Goal: Task Accomplishment & Management: Use online tool/utility

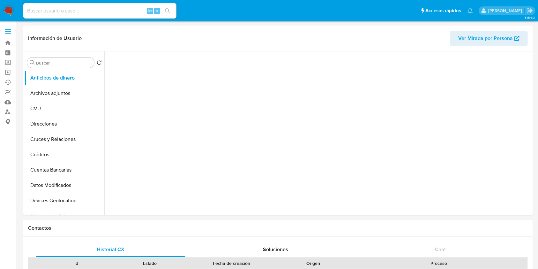
select select "10"
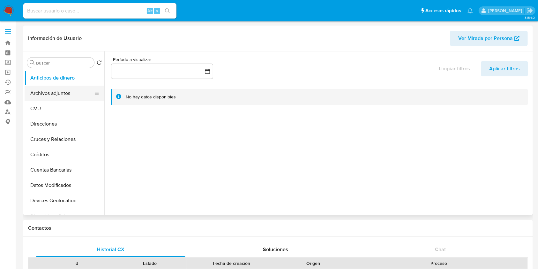
click at [68, 90] on button "Archivos adjuntos" at bounding box center [62, 92] width 75 height 15
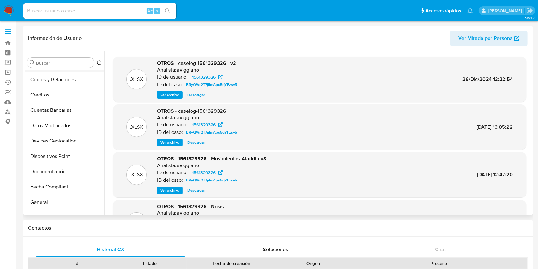
scroll to position [128, 0]
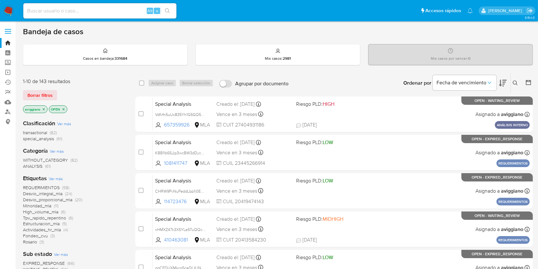
click at [42, 110] on icon "close-filter" at bounding box center [44, 109] width 4 height 4
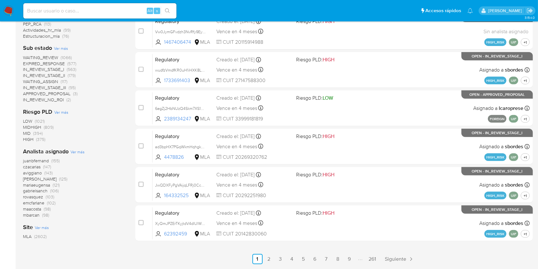
scroll to position [240, 0]
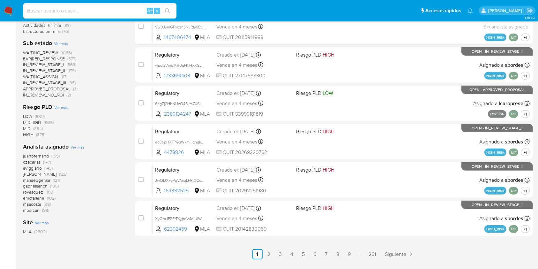
paste input "65590171"
type input "65590171"
click at [170, 8] on icon "search-icon" at bounding box center [167, 10] width 5 height 5
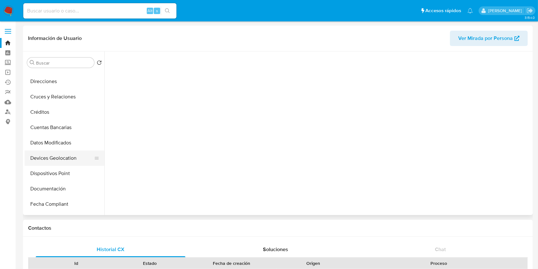
scroll to position [128, 0]
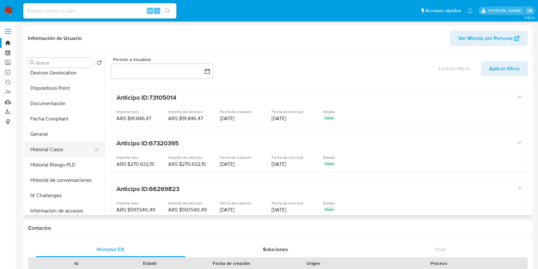
select select "10"
click at [75, 146] on button "Historial Casos" at bounding box center [62, 149] width 75 height 15
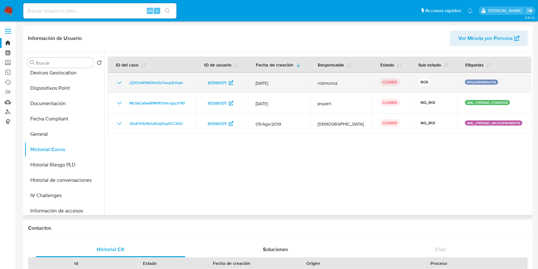
click at [117, 83] on icon "Mostrar/Ocultar" at bounding box center [119, 83] width 8 height 8
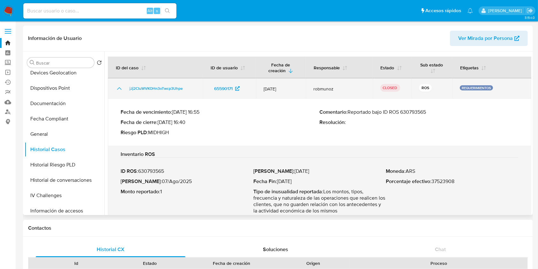
click at [117, 83] on td "jJj2CIuWVKOHn3oTwcp3Uhpe" at bounding box center [155, 88] width 95 height 20
click at [121, 89] on icon "Mostrar/Ocultar" at bounding box center [119, 89] width 8 height 8
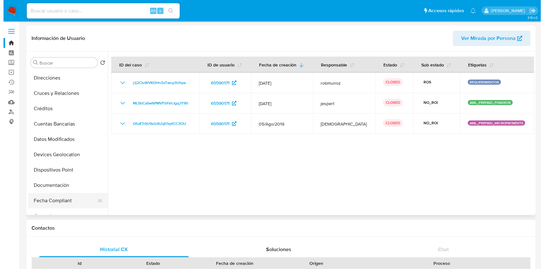
scroll to position [0, 0]
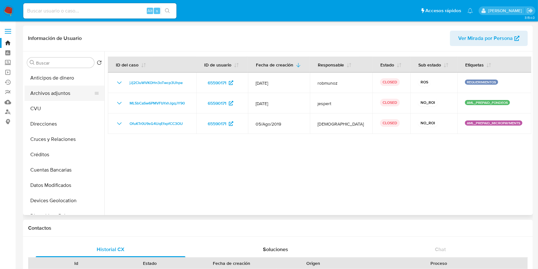
click at [61, 95] on button "Archivos adjuntos" at bounding box center [62, 92] width 75 height 15
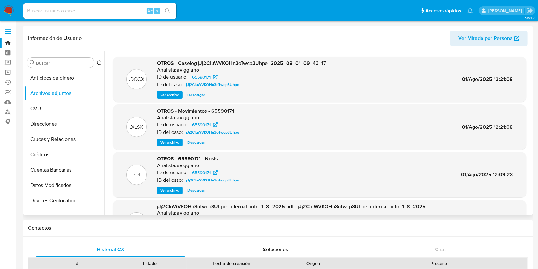
click at [167, 93] on span "Ver archivo" at bounding box center [169, 95] width 19 height 6
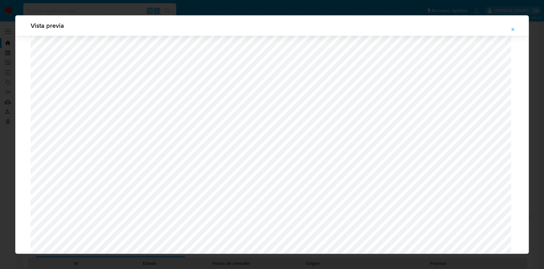
scroll to position [667, 0]
drag, startPoint x: 62, startPoint y: 4, endPoint x: 80, endPoint y: 10, distance: 19.2
click at [62, 5] on div "Vista previa" at bounding box center [272, 134] width 544 height 269
drag, startPoint x: 512, startPoint y: 28, endPoint x: 486, endPoint y: 31, distance: 26.6
click at [512, 28] on icon "Attachment preview" at bounding box center [513, 29] width 5 height 5
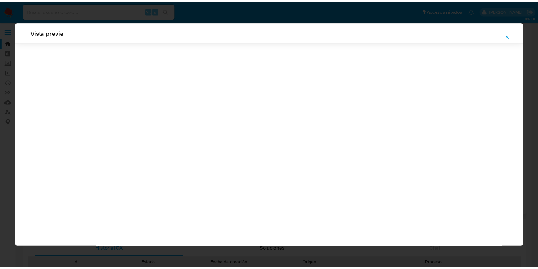
scroll to position [0, 0]
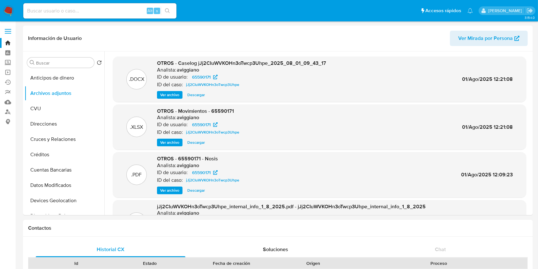
click at [122, 13] on input at bounding box center [99, 11] width 153 height 8
paste input "WAu6VQfOiys5HwbUhWpeoyxG"
type input "WAu6VQfOiys5HwbUhWpeoyxG"
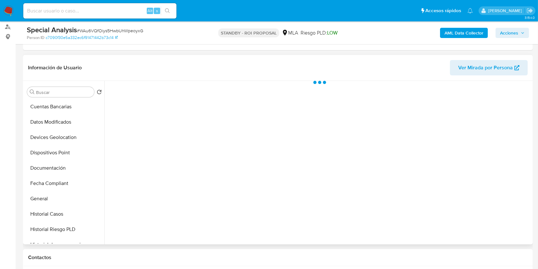
scroll to position [128, 0]
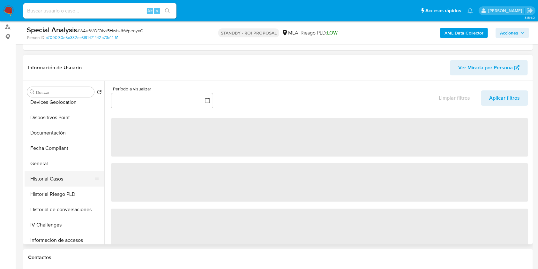
select select "10"
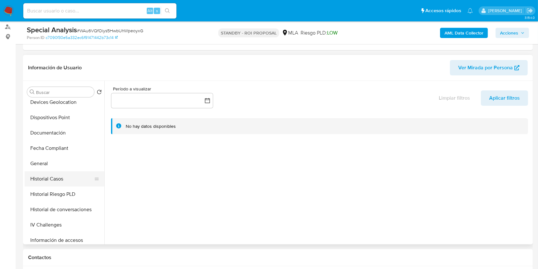
click at [62, 175] on button "Historial Casos" at bounding box center [62, 178] width 75 height 15
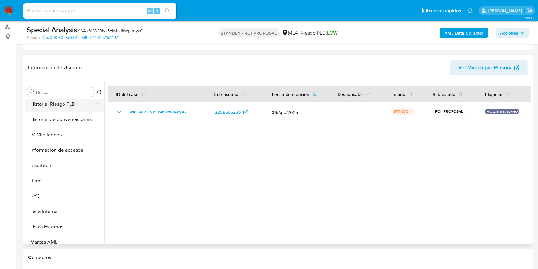
scroll to position [255, 0]
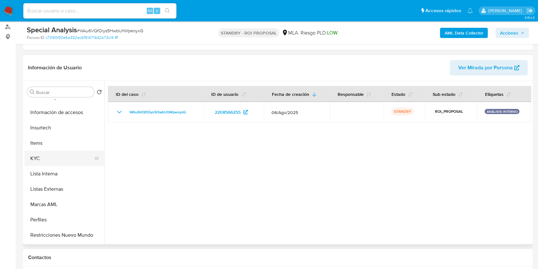
click at [60, 164] on button "KYC" at bounding box center [62, 158] width 75 height 15
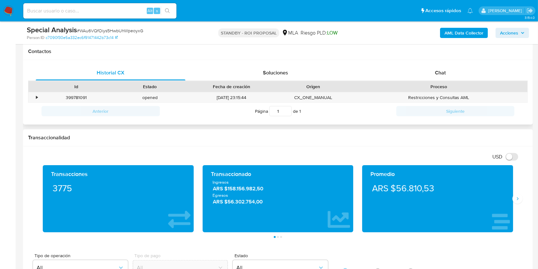
scroll to position [212, 0]
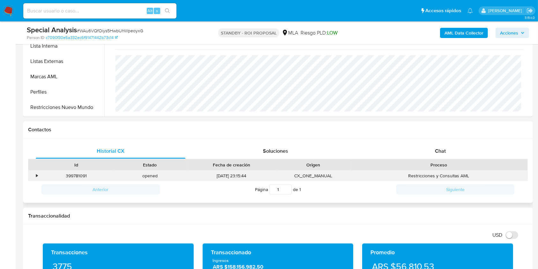
click at [78, 174] on div "399781091" at bounding box center [77, 175] width 74 height 11
copy div "399781091"
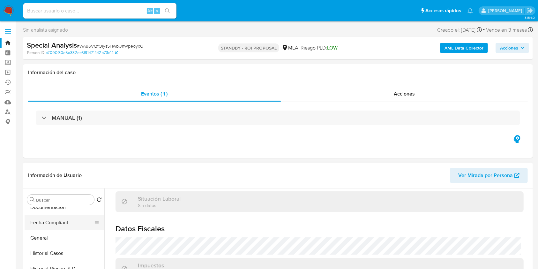
scroll to position [0, 0]
drag, startPoint x: 64, startPoint y: 223, endPoint x: 78, endPoint y: 221, distance: 14.5
click at [64, 223] on button "Archivos adjuntos" at bounding box center [65, 229] width 80 height 15
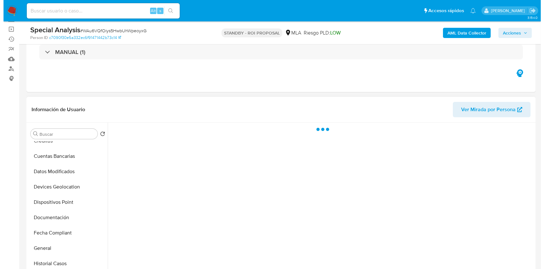
scroll to position [85, 0]
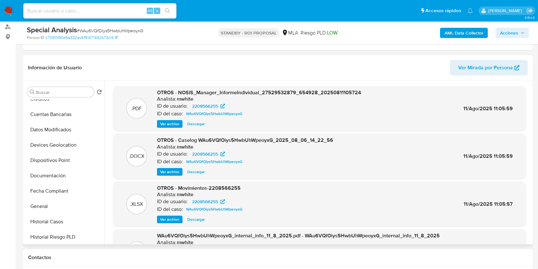
click at [173, 168] on span "Ver archivo" at bounding box center [169, 171] width 19 height 6
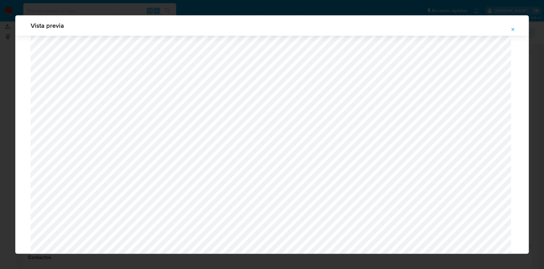
scroll to position [412, 0]
click at [510, 27] on button "Attachment preview" at bounding box center [513, 29] width 14 height 10
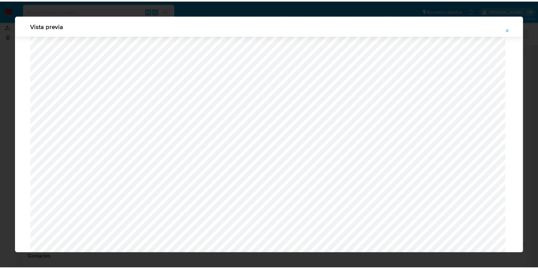
scroll to position [0, 0]
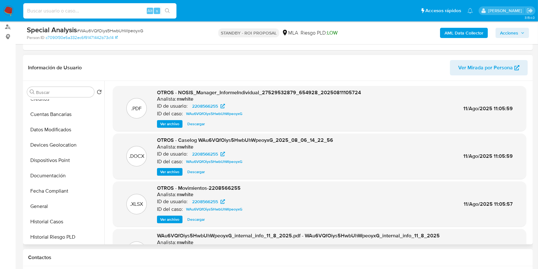
click at [115, 12] on input at bounding box center [99, 11] width 153 height 8
paste input "T1SYoaM8jxXRRxr1V8WFOpUr"
type input "T1SYoaM8jxXRRxr1V8WFOpUr"
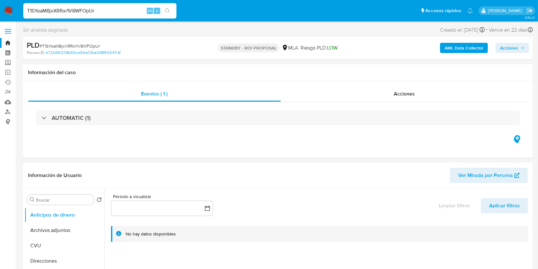
select select "10"
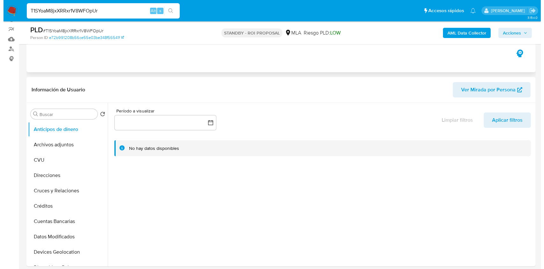
scroll to position [128, 0]
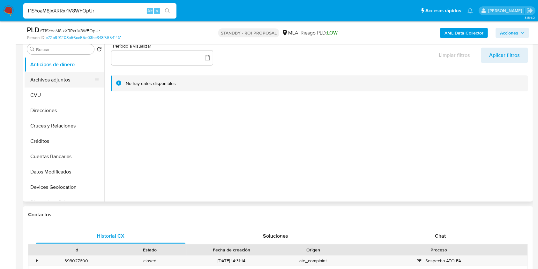
click at [78, 83] on button "Archivos adjuntos" at bounding box center [62, 79] width 75 height 15
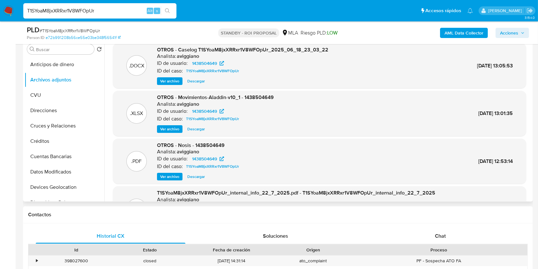
click at [166, 83] on span "Ver archivo" at bounding box center [169, 81] width 19 height 6
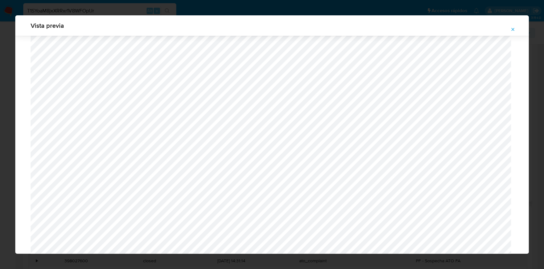
scroll to position [412, 0]
click at [512, 30] on icon "Attachment preview" at bounding box center [513, 29] width 3 height 3
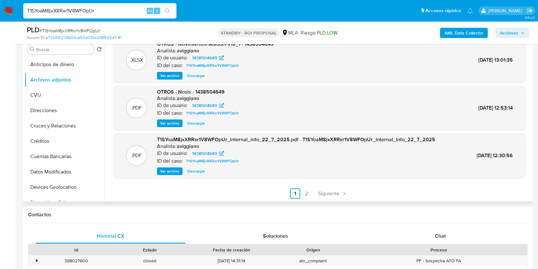
scroll to position [54, 0]
click at [434, 228] on div "Chat" at bounding box center [440, 235] width 150 height 15
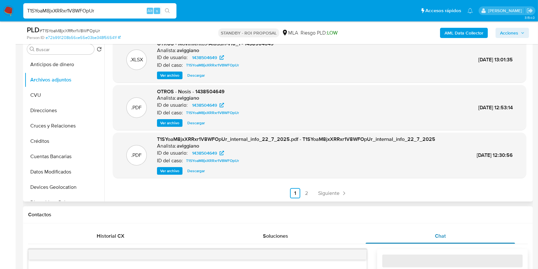
click at [432, 232] on div "Chat" at bounding box center [440, 235] width 150 height 15
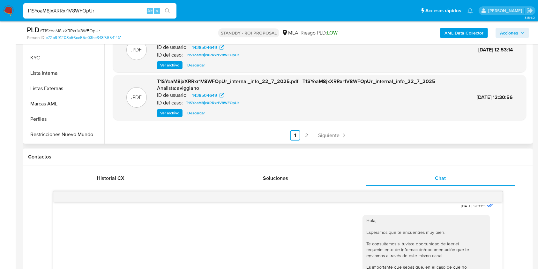
scroll to position [212, 0]
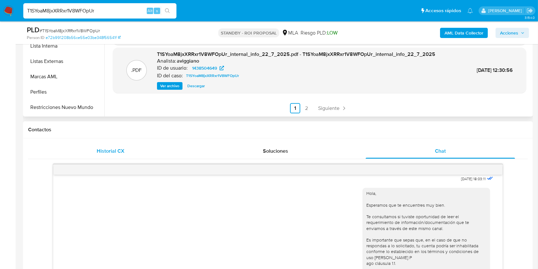
click at [112, 152] on span "Historial CX" at bounding box center [111, 150] width 28 height 7
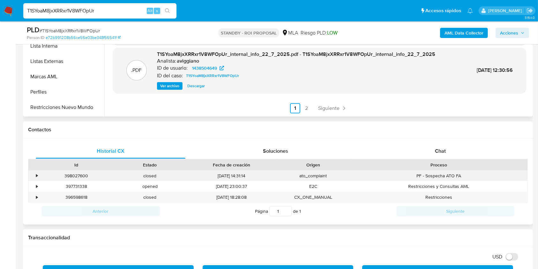
click at [80, 179] on div "398027600" at bounding box center [77, 175] width 74 height 11
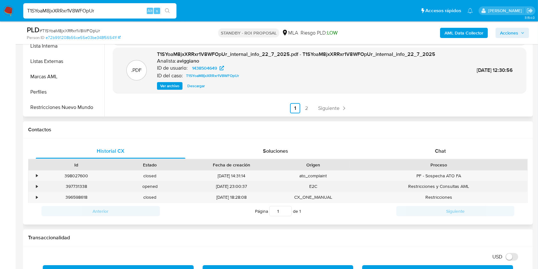
click at [79, 182] on div "397731338" at bounding box center [77, 186] width 74 height 11
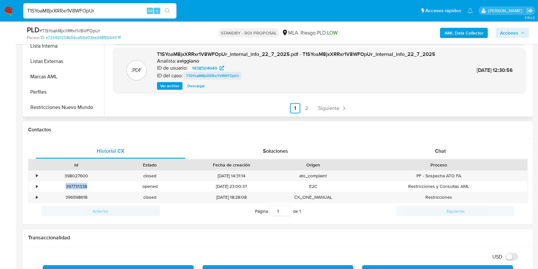
copy div "397731338"
click at [66, 6] on div "T1SYoaM8jxXRRxr1V8WFOpUr Alt s" at bounding box center [99, 10] width 153 height 15
click at [67, 9] on input "T1SYoaM8jxXRRxr1V8WFOpUr" at bounding box center [99, 11] width 153 height 8
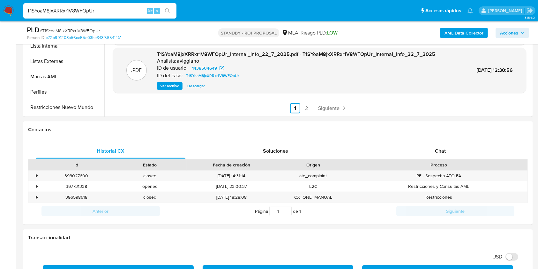
paste input "397731338"
click at [45, 5] on div "397731338 Alt s" at bounding box center [99, 10] width 153 height 15
click at [41, 8] on input "397731338" at bounding box center [99, 11] width 153 height 8
paste input "7r7NILH0SRPFe80b0QleNxkH"
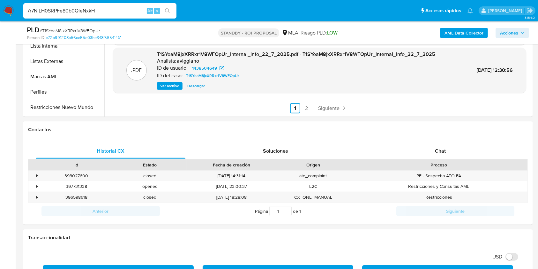
type input "7r7NILH0SRPFe80b0QleNxkH"
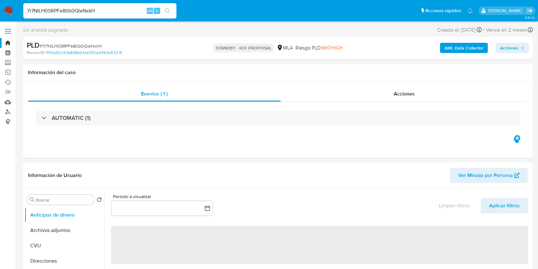
select select "10"
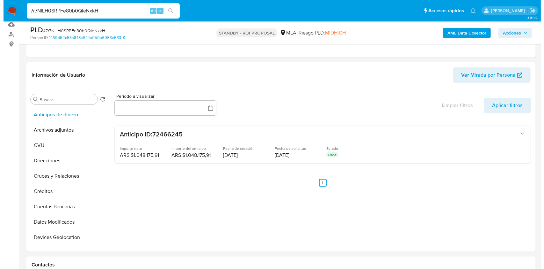
scroll to position [85, 0]
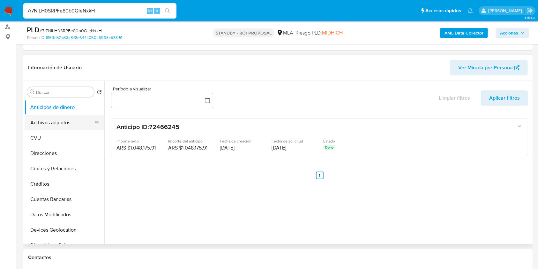
click at [33, 119] on button "Archivos adjuntos" at bounding box center [62, 122] width 75 height 15
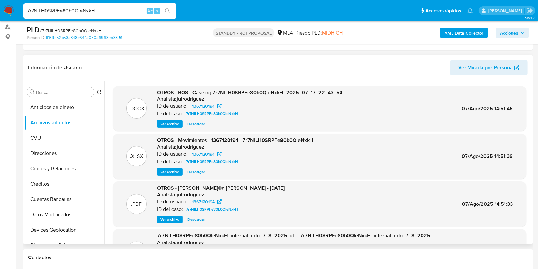
click at [173, 126] on span "Ver archivo" at bounding box center [169, 124] width 19 height 6
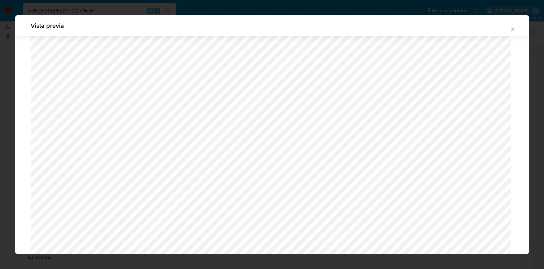
scroll to position [412, 0]
click at [511, 30] on icon "Attachment preview" at bounding box center [513, 29] width 5 height 5
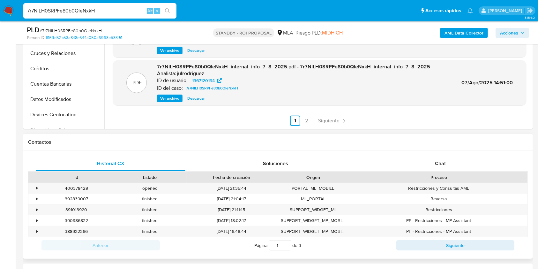
scroll to position [255, 0]
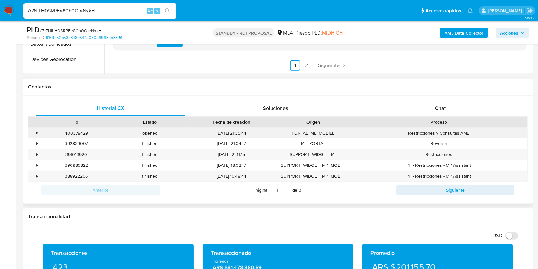
click at [72, 132] on div "400378429" at bounding box center [77, 133] width 74 height 11
copy div "400378429"
click at [86, 13] on input "7r7NILH0SRPFe80b0QleNxkH" at bounding box center [99, 11] width 153 height 8
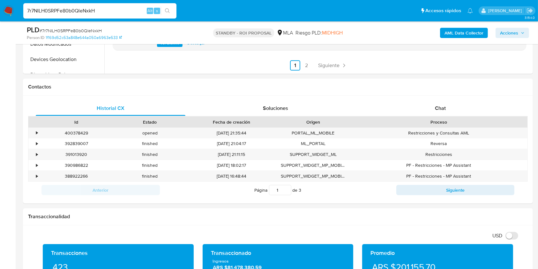
paste input "s1Eg8HrOfCkB0EnGkeFc7fw9"
type input "s1Eg8HrOfCkB0EnGkeFc7fw9"
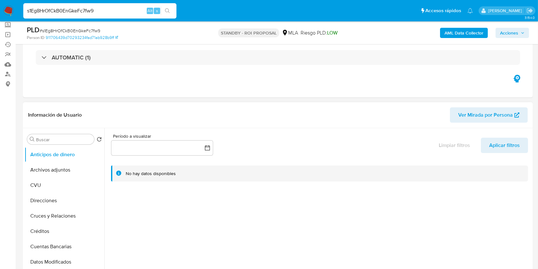
scroll to position [85, 0]
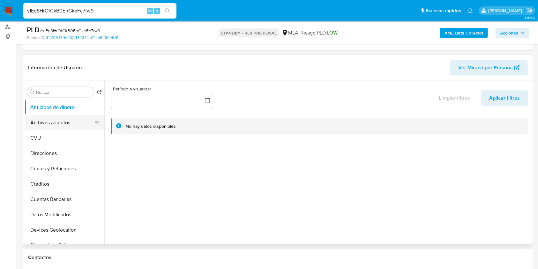
select select "10"
click at [79, 122] on button "Archivos adjuntos" at bounding box center [62, 122] width 75 height 15
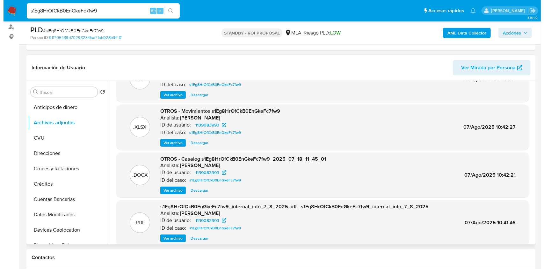
scroll to position [42, 0]
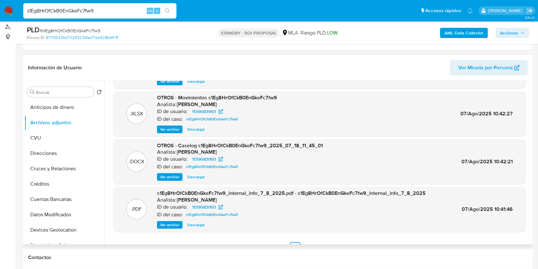
click at [171, 175] on span "Ver archivo" at bounding box center [169, 176] width 19 height 6
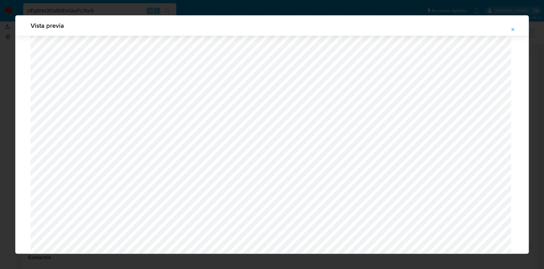
scroll to position [497, 0]
click at [517, 27] on button "Attachment preview" at bounding box center [513, 29] width 14 height 10
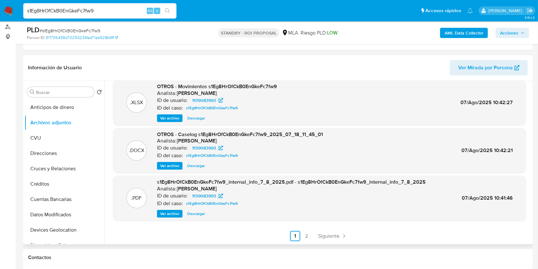
scroll to position [212, 0]
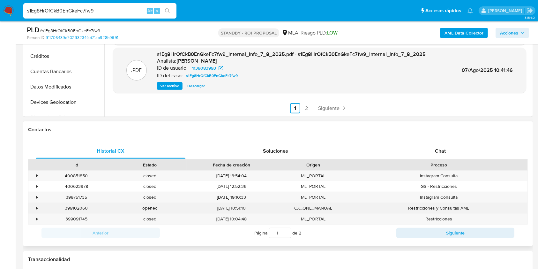
click at [78, 208] on div "399102060" at bounding box center [77, 208] width 74 height 11
copy div "399102060"
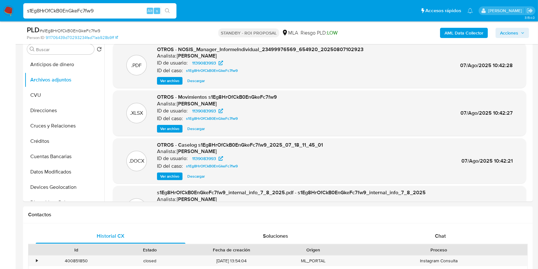
scroll to position [0, 0]
click at [87, 15] on div "s1Eg8HrOfCkB0EnGkeFc7fw9 Alt s" at bounding box center [99, 10] width 153 height 15
click at [86, 11] on input "s1Eg8HrOfCkB0EnGkeFc7fw9" at bounding box center [99, 11] width 153 height 8
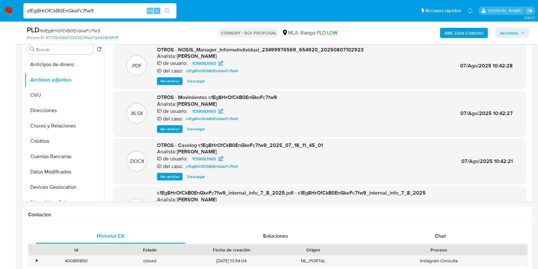
paste input "3ONbVFX2cOqJH3ddrXqIky9R"
type input "3ONbVFX2cOqJH3ddrXqIky9R"
click at [166, 11] on icon "search-icon" at bounding box center [167, 10] width 5 height 5
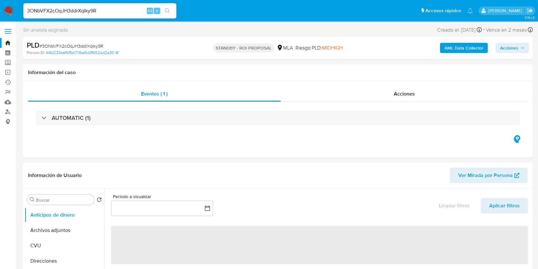
select select "10"
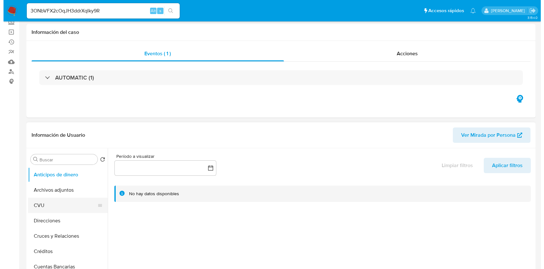
scroll to position [85, 0]
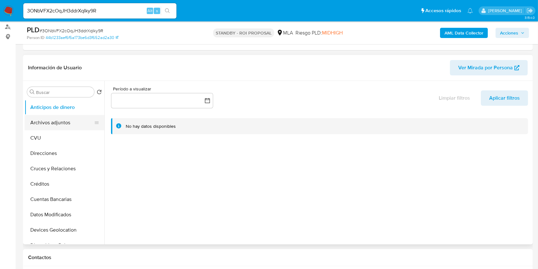
click at [57, 129] on button "Archivos adjuntos" at bounding box center [62, 122] width 75 height 15
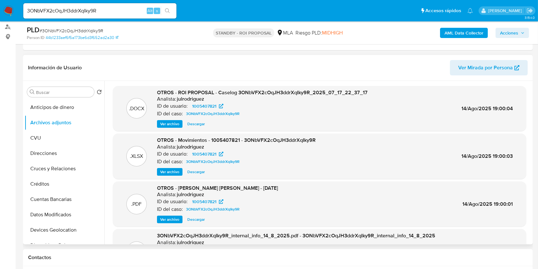
click at [178, 124] on span "Ver archivo" at bounding box center [169, 124] width 19 height 6
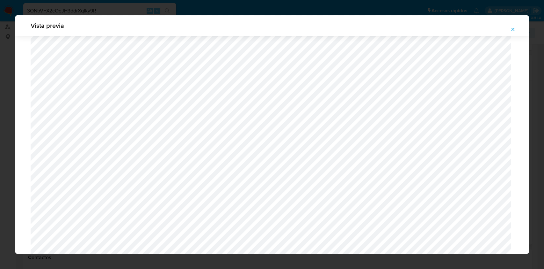
scroll to position [242, 0]
click at [514, 32] on span "Attachment preview" at bounding box center [513, 29] width 5 height 9
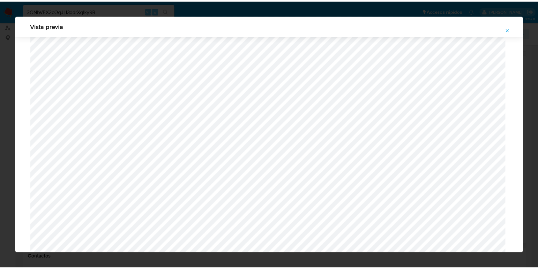
scroll to position [0, 0]
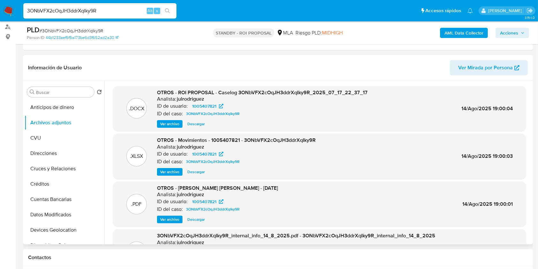
click at [61, 12] on input "3ONbVFX2cOqJH3ddrXqIky9R" at bounding box center [99, 11] width 153 height 8
paste input "FFn48Xf96NZvbH4HdJayWbnK"
type input "FFn48Xf96NZvbH4HdJayWbnK"
click at [166, 12] on icon "search-icon" at bounding box center [167, 10] width 5 height 5
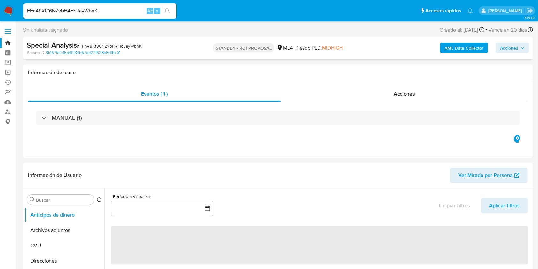
select select "10"
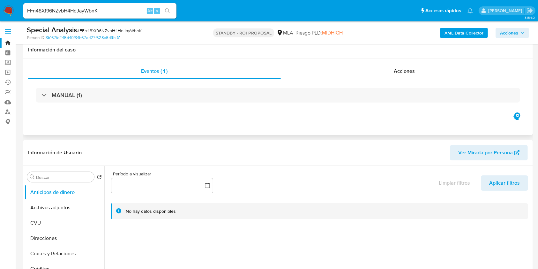
scroll to position [42, 0]
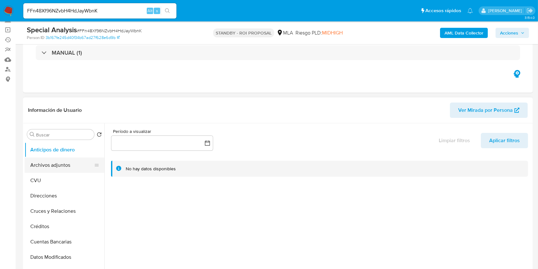
click at [55, 167] on button "Archivos adjuntos" at bounding box center [62, 164] width 75 height 15
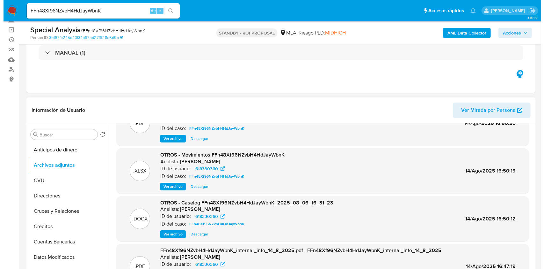
scroll to position [54, 0]
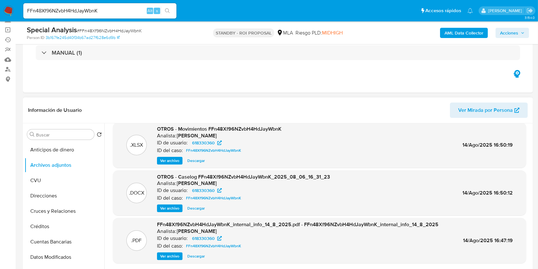
click at [176, 209] on span "Ver archivo" at bounding box center [169, 208] width 19 height 6
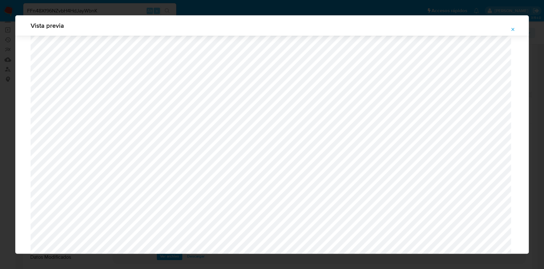
scroll to position [72, 0]
click at [511, 31] on icon "Attachment preview" at bounding box center [513, 29] width 5 height 5
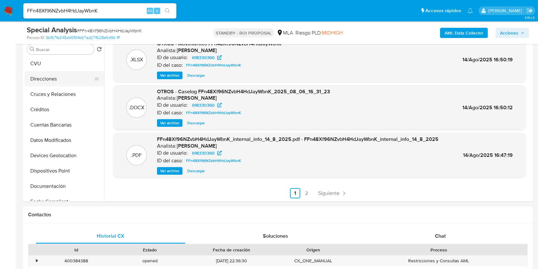
scroll to position [85, 0]
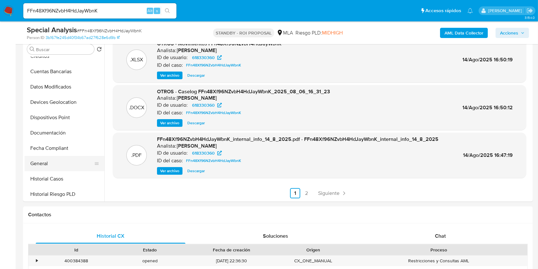
drag, startPoint x: 52, startPoint y: 165, endPoint x: 53, endPoint y: 170, distance: 4.7
click at [52, 165] on button "General" at bounding box center [62, 163] width 75 height 15
